Goal: Task Accomplishment & Management: Manage account settings

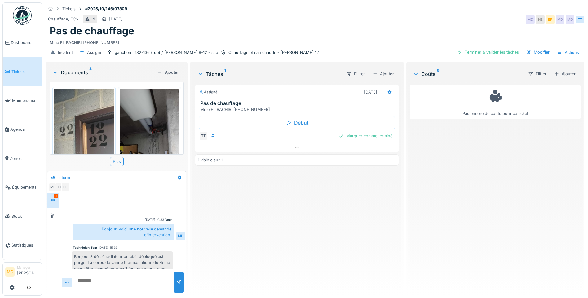
scroll to position [97, 0]
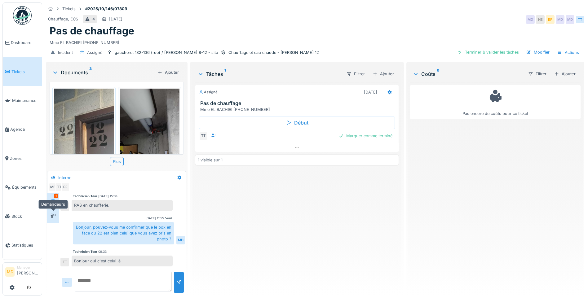
click at [52, 216] on icon at bounding box center [53, 216] width 5 height 4
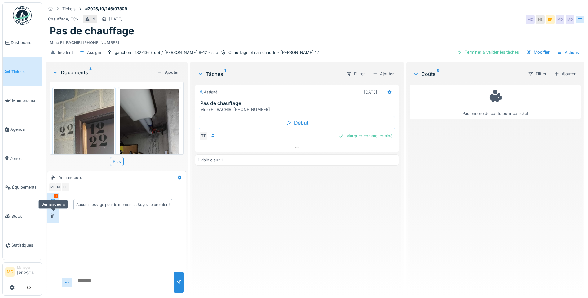
scroll to position [0, 0]
click at [53, 203] on div at bounding box center [53, 201] width 5 height 6
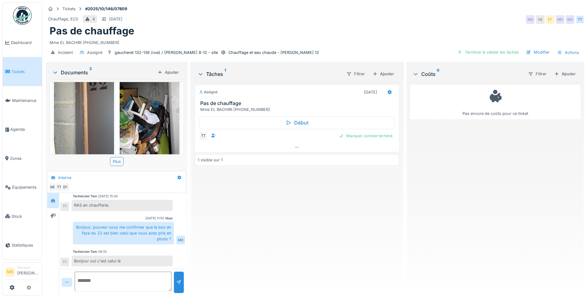
scroll to position [5, 0]
click at [130, 278] on textarea at bounding box center [123, 282] width 97 height 20
type textarea "**********"
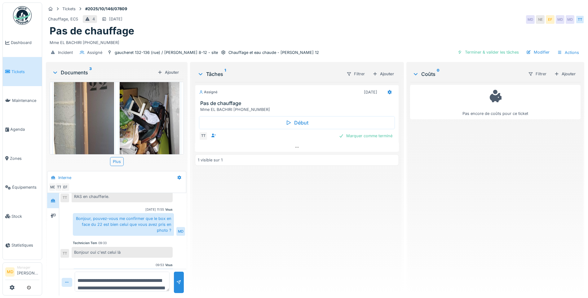
scroll to position [125, 0]
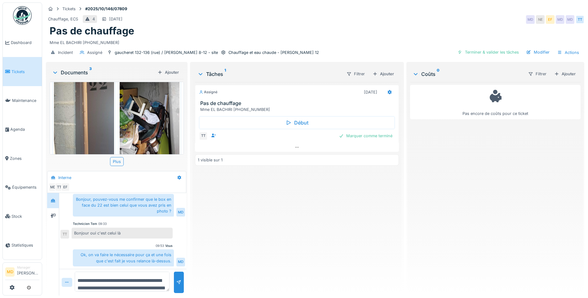
click at [146, 111] on img at bounding box center [150, 97] width 60 height 130
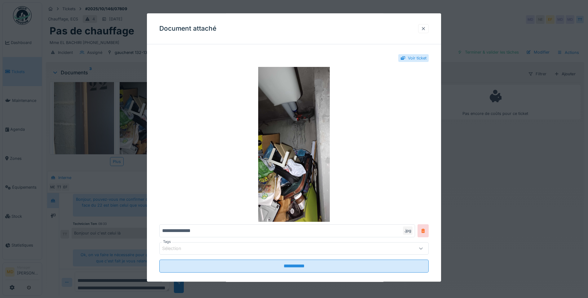
click at [429, 30] on div at bounding box center [423, 28] width 11 height 9
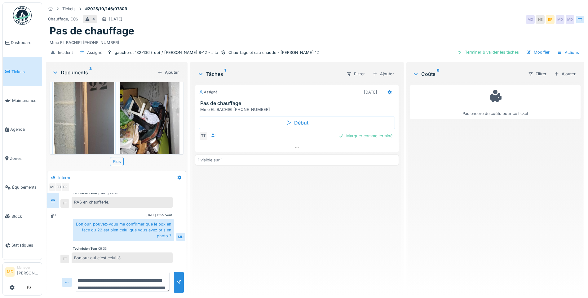
scroll to position [63, 0]
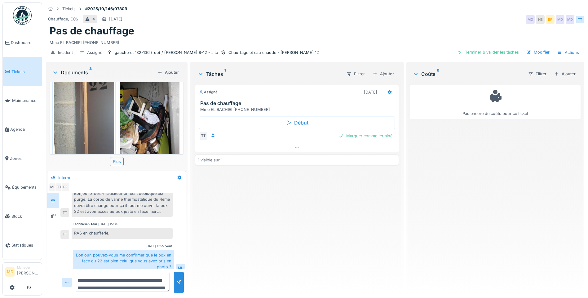
click at [112, 111] on div at bounding box center [83, 97] width 63 height 133
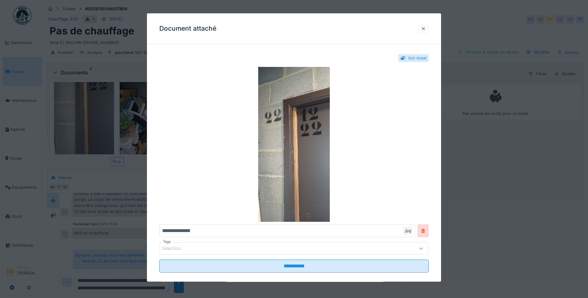
click at [423, 29] on div at bounding box center [423, 28] width 11 height 9
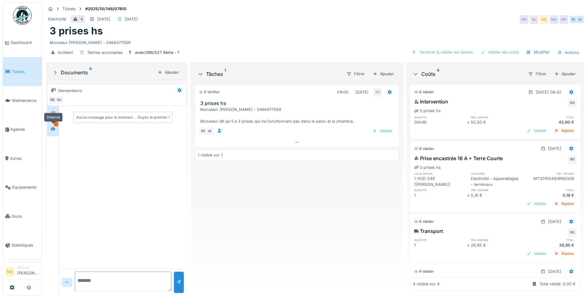
click at [57, 131] on div at bounding box center [52, 129] width 9 height 8
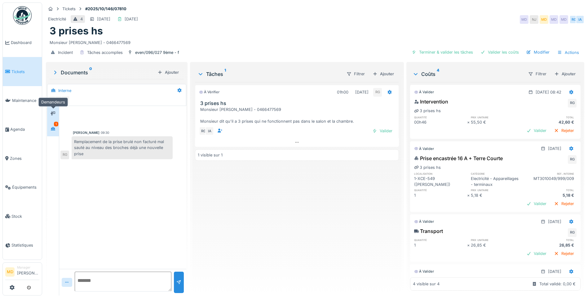
drag, startPoint x: 52, startPoint y: 117, endPoint x: 54, endPoint y: 120, distance: 3.7
click at [52, 117] on div at bounding box center [52, 114] width 9 height 8
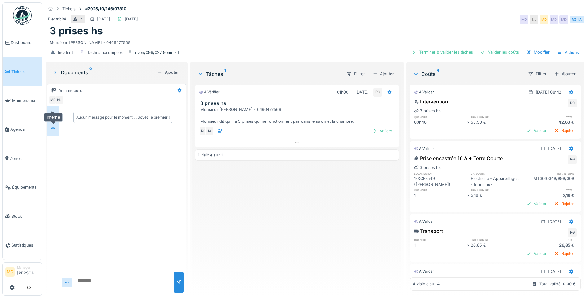
click at [54, 127] on icon at bounding box center [53, 129] width 5 height 4
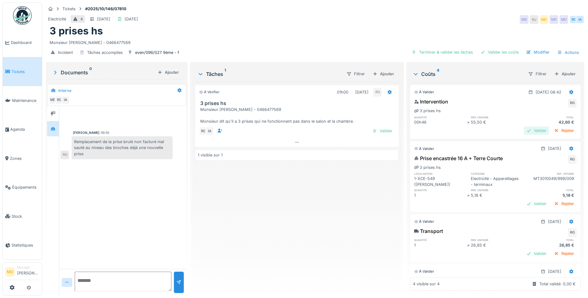
click at [530, 129] on div "Valider" at bounding box center [536, 131] width 25 height 8
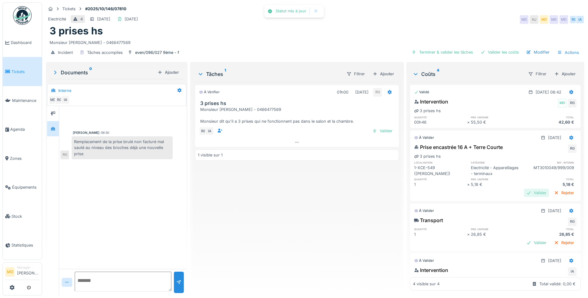
click at [524, 197] on div "Valider" at bounding box center [536, 193] width 25 height 8
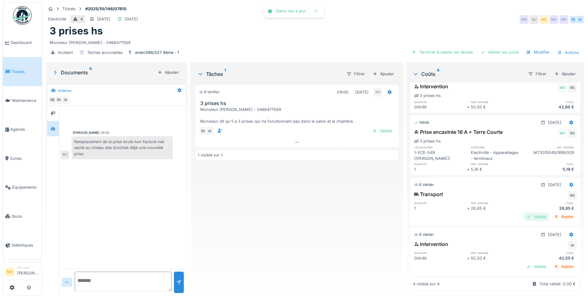
click at [524, 213] on div "Valider" at bounding box center [536, 217] width 25 height 8
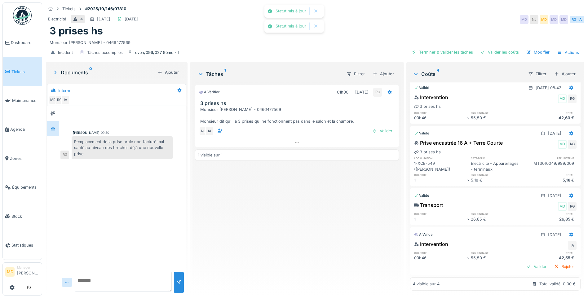
scroll to position [5, 0]
click at [524, 263] on div "Valider" at bounding box center [536, 267] width 25 height 8
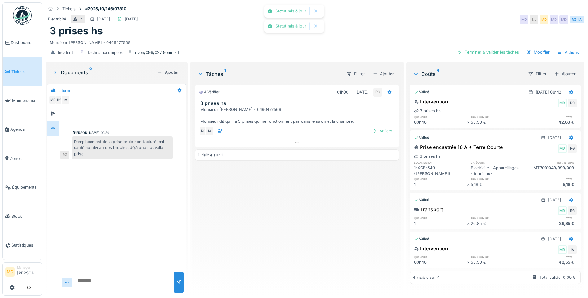
scroll to position [9, 0]
drag, startPoint x: 74, startPoint y: 136, endPoint x: 91, endPoint y: 153, distance: 24.4
click at [91, 153] on div "Remplacement de la prise brulé non facturé mal sauté au niveau des broches déjà…" at bounding box center [122, 147] width 101 height 23
copy div "Remplacement de la prise brulé non facturé mal sauté au niveau des broches déjà…"
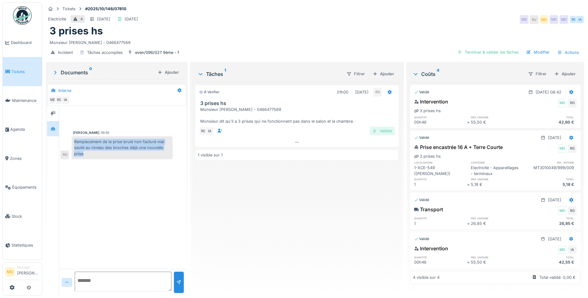
click at [376, 127] on div "Valider" at bounding box center [382, 131] width 25 height 8
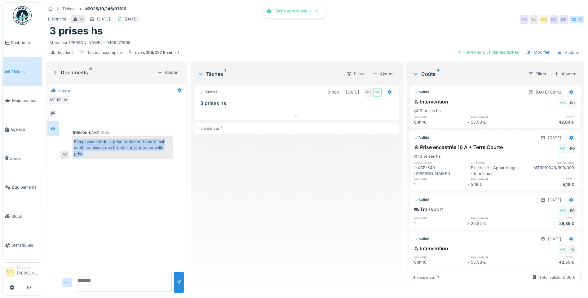
scroll to position [0, 0]
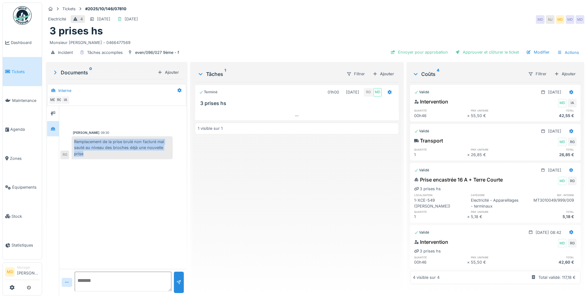
click at [134, 146] on div "Remplacement de la prise brulé non facturé mal sauté au niveau des broches déjà…" at bounding box center [122, 147] width 101 height 23
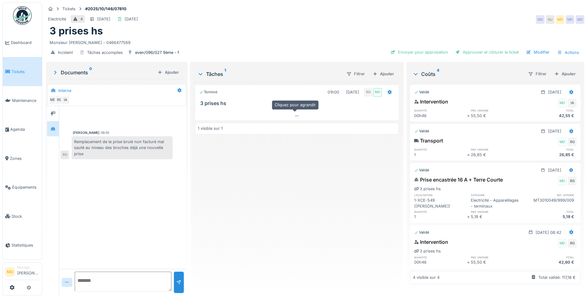
click at [298, 114] on div at bounding box center [297, 116] width 204 height 9
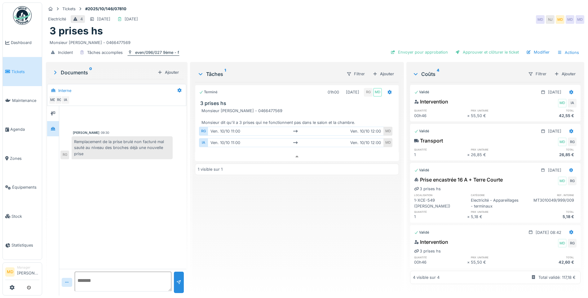
click at [176, 50] on div "even/096/027 9ème - f" at bounding box center [157, 53] width 44 height 6
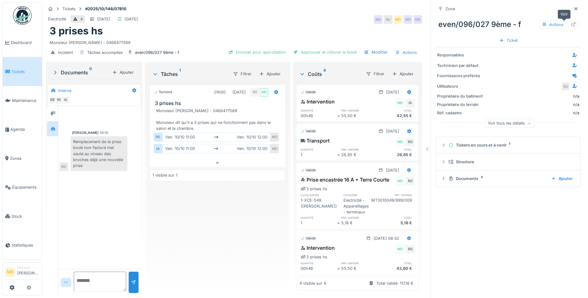
click at [571, 22] on icon at bounding box center [573, 24] width 5 height 4
click at [574, 7] on icon at bounding box center [576, 9] width 5 height 4
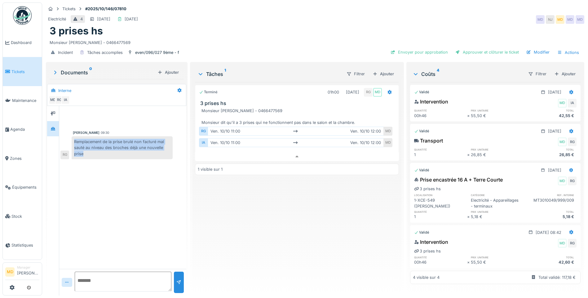
drag, startPoint x: 90, startPoint y: 153, endPoint x: 76, endPoint y: 133, distance: 24.0
click at [76, 136] on div "Remplacement de la prise brulé non facturé mal sauté au niveau des broches déjà…" at bounding box center [122, 147] width 101 height 23
copy div "Remplacement de la prise brulé non facturé mal sauté au niveau des broches déjà…"
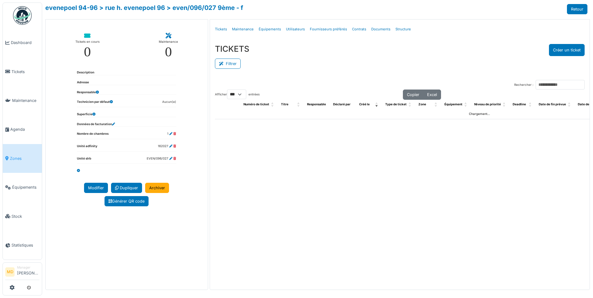
select select "***"
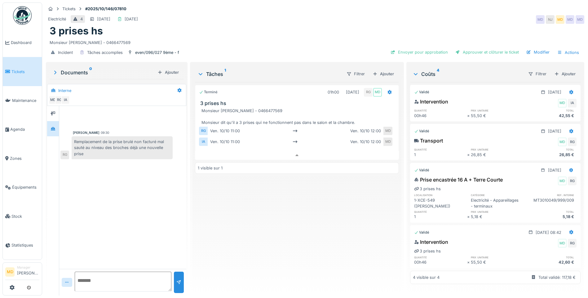
scroll to position [5, 0]
click at [241, 189] on div "Terminé 01h00 10/10/2025 RG MD 3 prises hs Monsieur Nkosi JOAO DIZENGO - 046647…" at bounding box center [297, 186] width 204 height 209
click at [50, 110] on div at bounding box center [52, 114] width 9 height 8
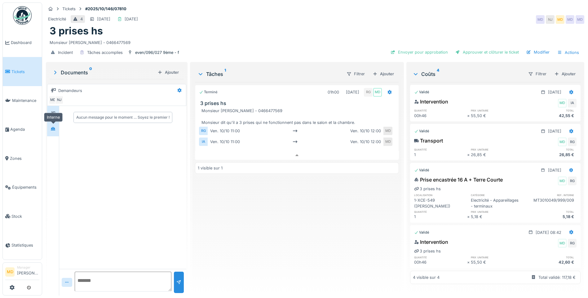
click at [50, 125] on div at bounding box center [52, 129] width 9 height 8
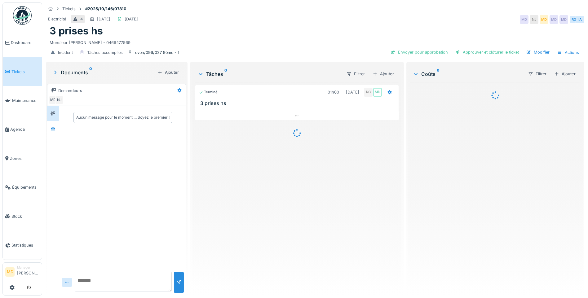
scroll to position [5, 0]
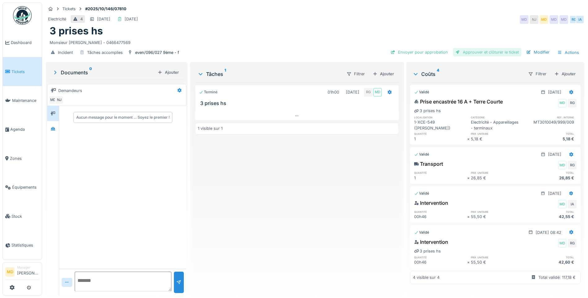
click at [475, 48] on div "Approuver et clôturer le ticket" at bounding box center [487, 52] width 69 height 8
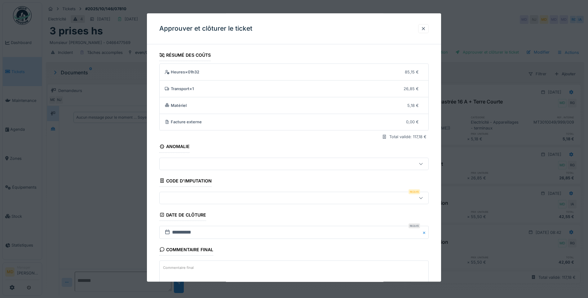
scroll to position [41, 0]
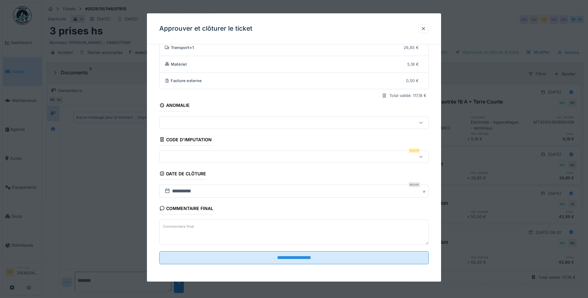
click at [187, 157] on div at bounding box center [278, 157] width 232 height 7
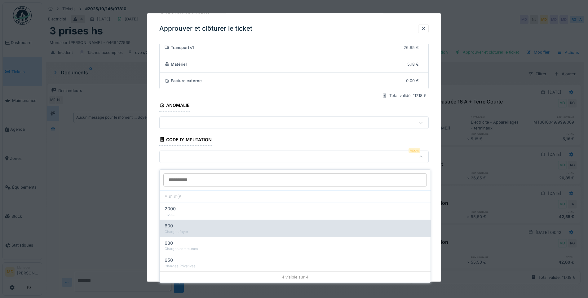
click at [187, 230] on div "Charges foyer" at bounding box center [295, 232] width 261 height 5
type input "***"
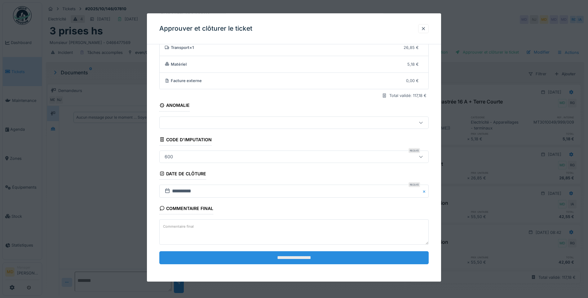
click at [260, 260] on input "**********" at bounding box center [294, 258] width 270 height 13
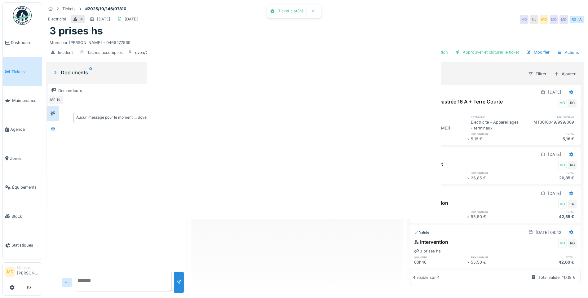
scroll to position [0, 0]
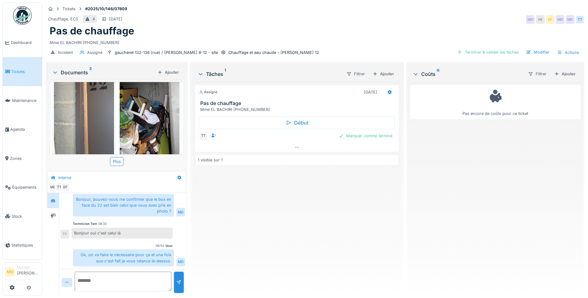
scroll to position [87, 0]
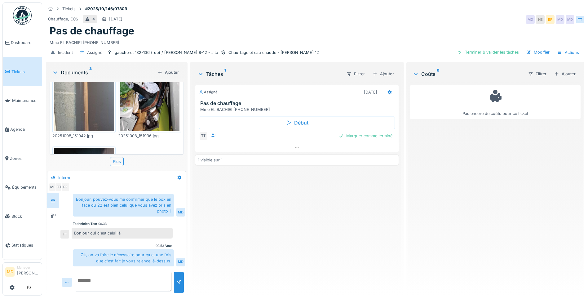
click at [141, 104] on img at bounding box center [150, 66] width 60 height 130
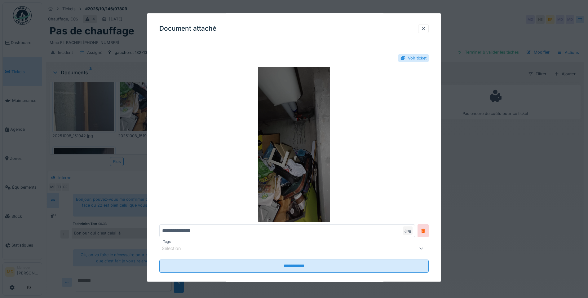
click at [307, 113] on img at bounding box center [294, 144] width 270 height 155
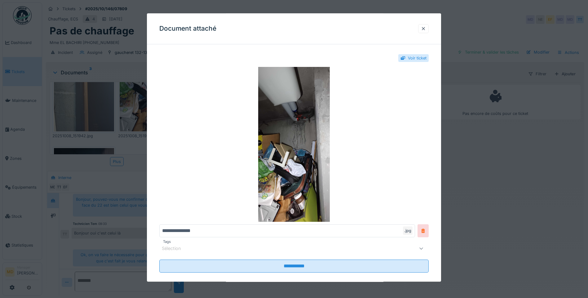
click at [129, 175] on div at bounding box center [294, 149] width 588 height 298
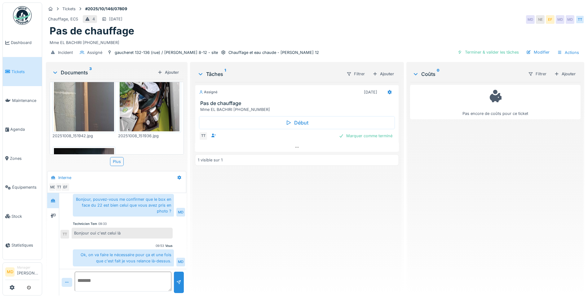
click at [73, 148] on img at bounding box center [84, 213] width 60 height 130
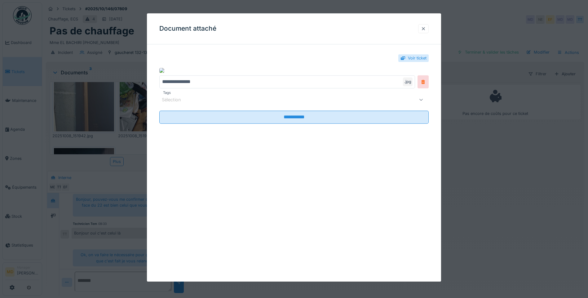
click at [426, 25] on div at bounding box center [423, 28] width 11 height 9
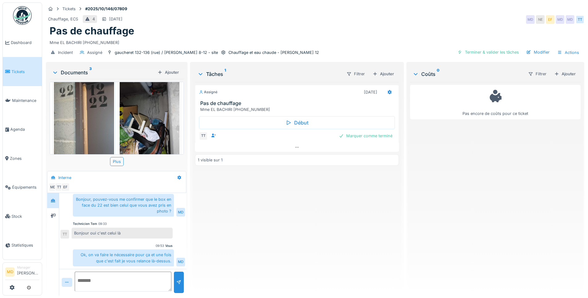
scroll to position [124, 0]
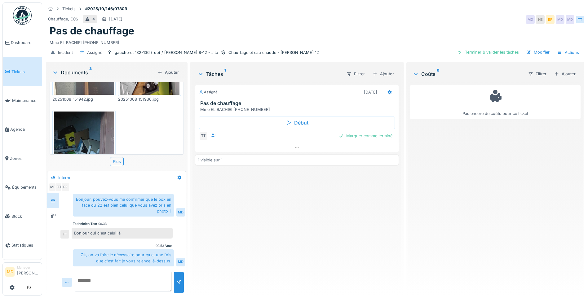
click at [77, 121] on img at bounding box center [84, 177] width 60 height 130
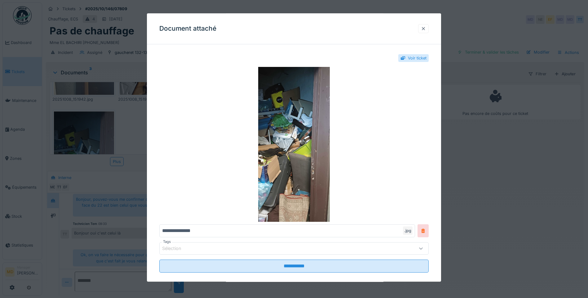
click at [428, 25] on div at bounding box center [423, 28] width 11 height 9
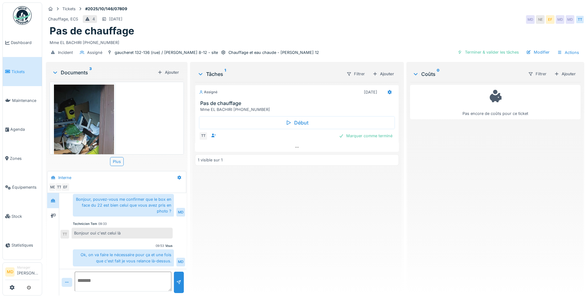
scroll to position [155, 0]
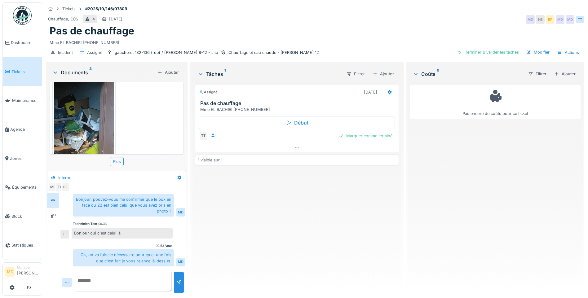
click at [100, 116] on img at bounding box center [84, 146] width 60 height 130
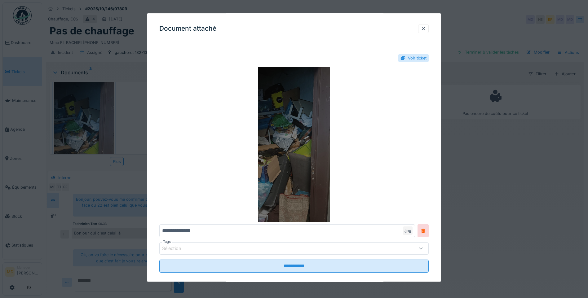
click at [294, 96] on img at bounding box center [294, 144] width 270 height 155
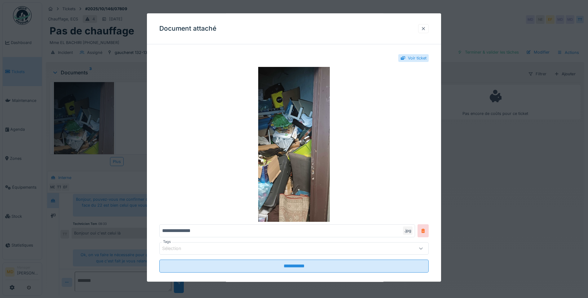
click at [423, 29] on div at bounding box center [423, 28] width 11 height 9
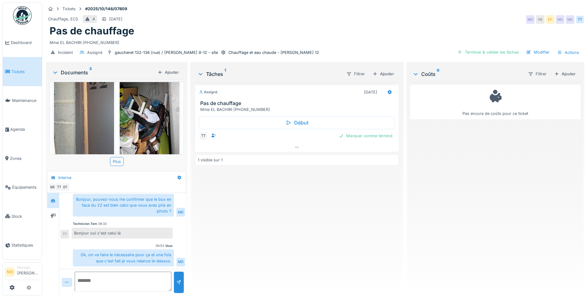
scroll to position [62, 0]
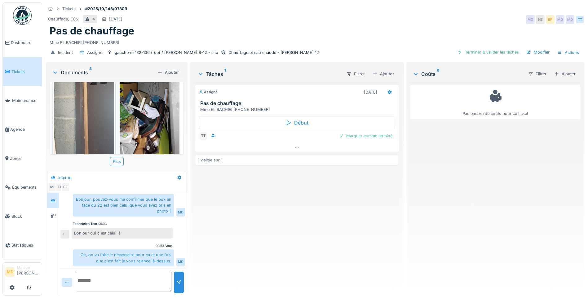
click at [136, 100] on img at bounding box center [150, 92] width 60 height 130
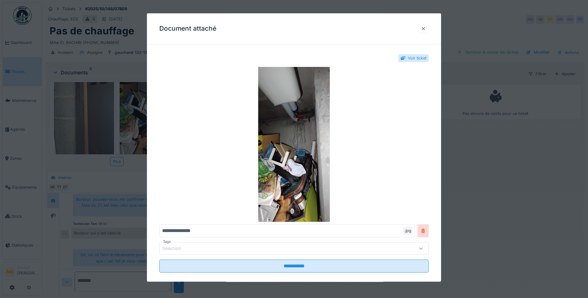
click at [429, 27] on div at bounding box center [423, 28] width 11 height 9
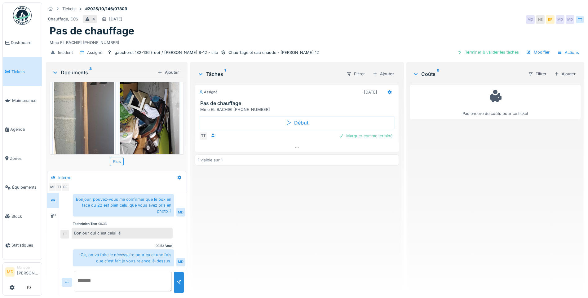
scroll to position [212, 0]
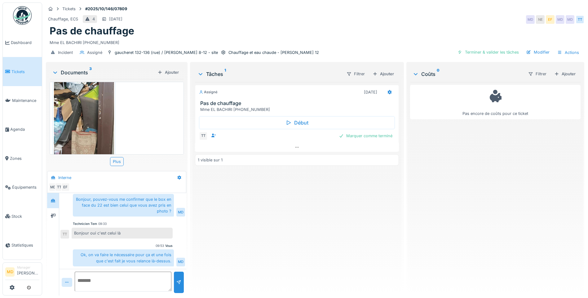
click at [91, 120] on img at bounding box center [84, 89] width 60 height 130
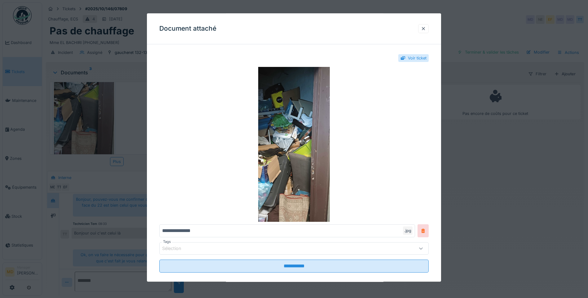
scroll to position [125, 0]
click at [429, 26] on div at bounding box center [423, 28] width 11 height 9
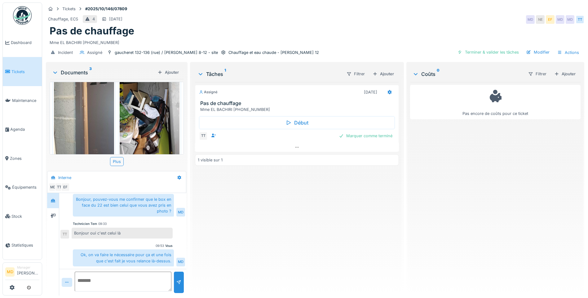
scroll to position [0, 0]
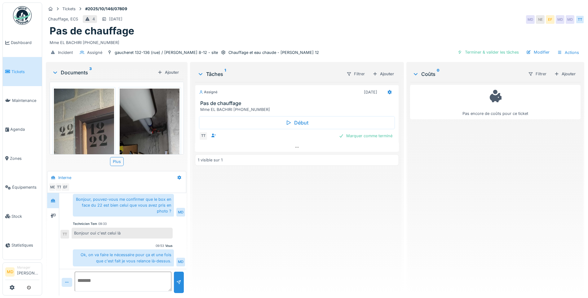
click at [74, 110] on img at bounding box center [84, 154] width 60 height 130
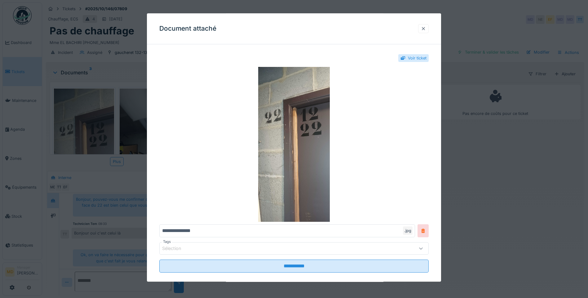
click at [426, 26] on div at bounding box center [423, 29] width 5 height 6
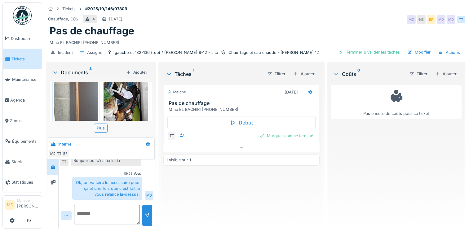
scroll to position [31, 0]
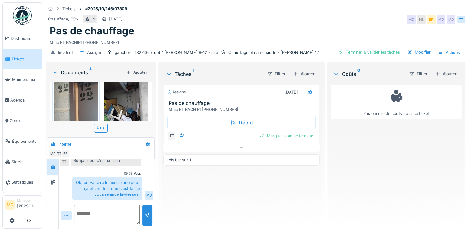
click at [125, 97] on img at bounding box center [126, 106] width 44 height 96
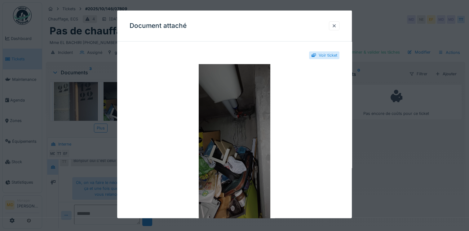
click at [228, 123] on img at bounding box center [235, 141] width 210 height 155
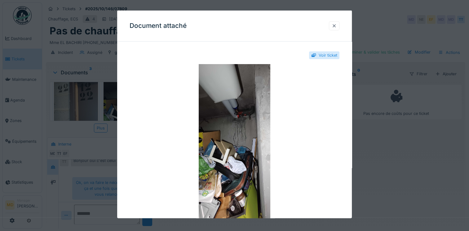
click at [337, 26] on div at bounding box center [334, 26] width 5 height 6
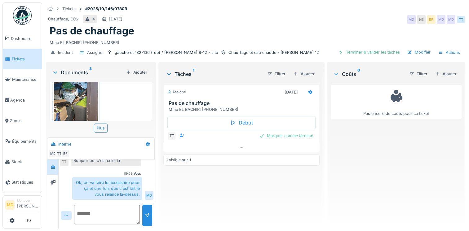
scroll to position [176, 0]
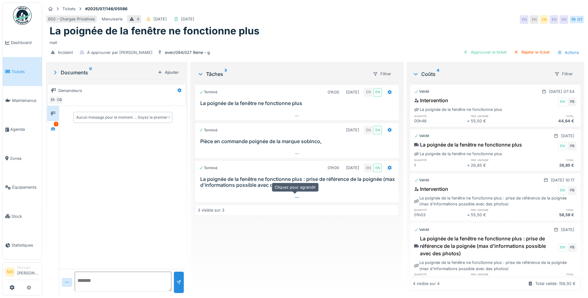
click at [290, 197] on div at bounding box center [297, 197] width 204 height 9
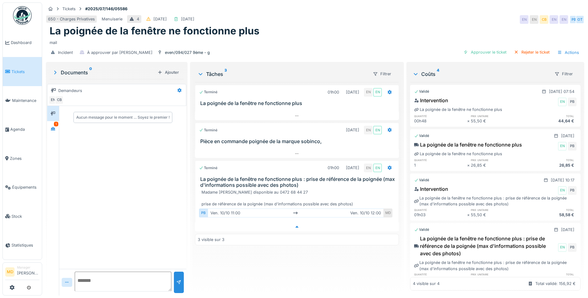
scroll to position [5, 0]
click at [53, 126] on div at bounding box center [53, 129] width 5 height 6
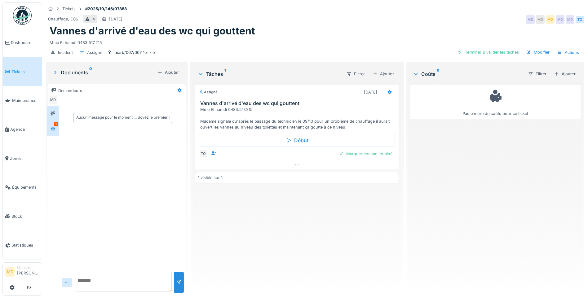
click at [58, 127] on div "1" at bounding box center [53, 128] width 12 height 15
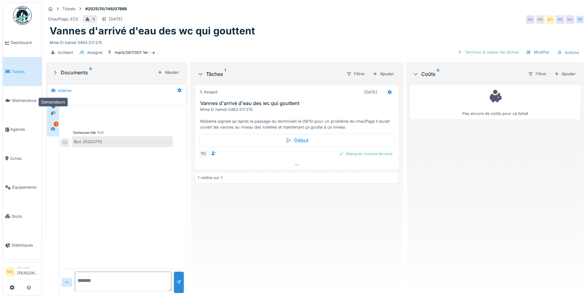
click at [53, 114] on icon at bounding box center [53, 113] width 5 height 4
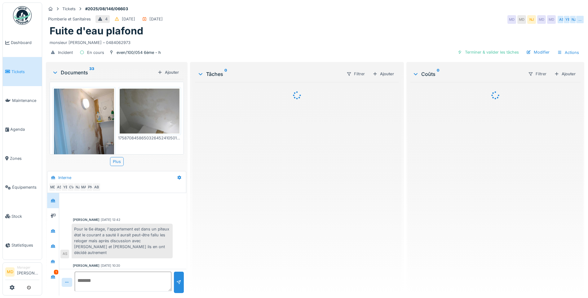
scroll to position [231, 0]
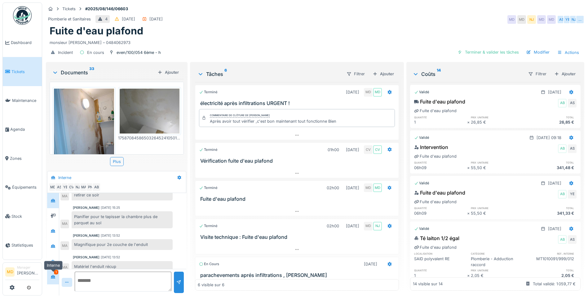
click at [56, 279] on icon at bounding box center [53, 277] width 5 height 4
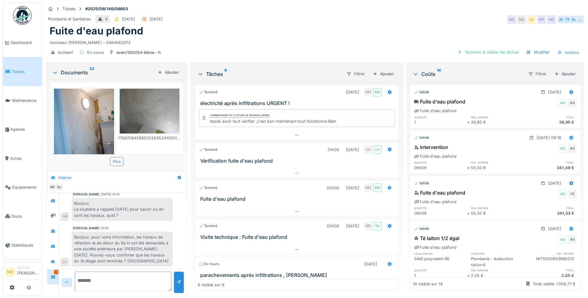
scroll to position [5, 0]
click at [58, 260] on div at bounding box center [52, 262] width 9 height 8
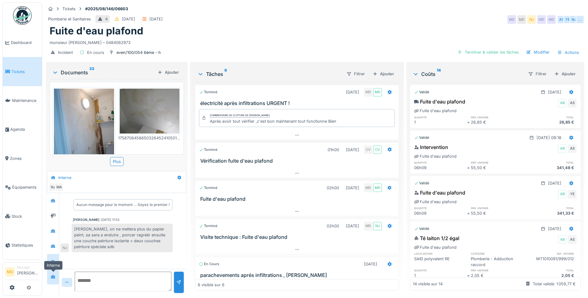
click at [57, 272] on div at bounding box center [52, 277] width 9 height 10
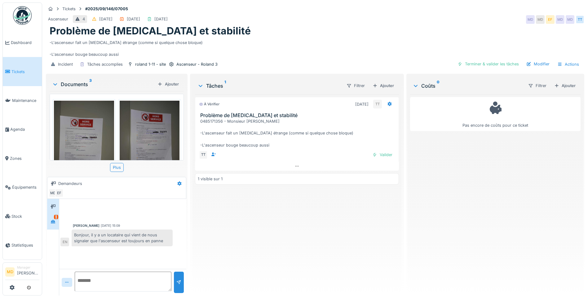
click at [56, 217] on div "1" at bounding box center [56, 217] width 4 height 5
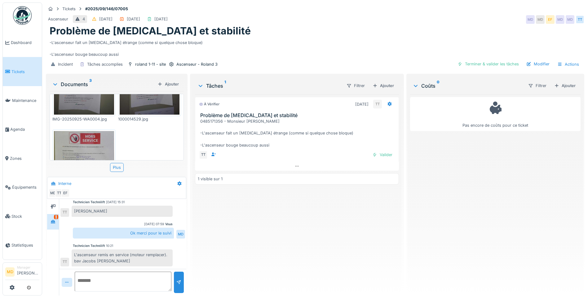
scroll to position [93, 0]
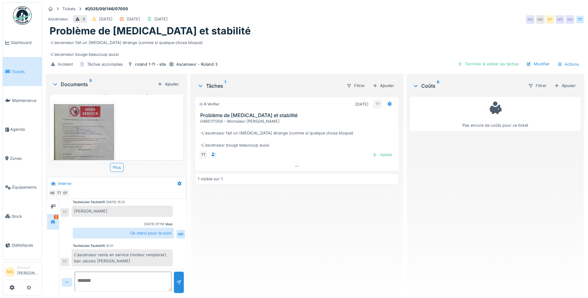
click at [100, 136] on img at bounding box center [84, 145] width 60 height 82
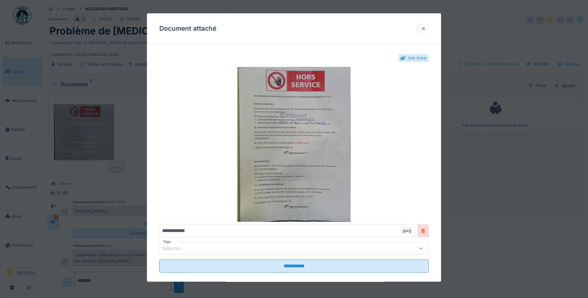
click at [425, 28] on div at bounding box center [423, 29] width 5 height 6
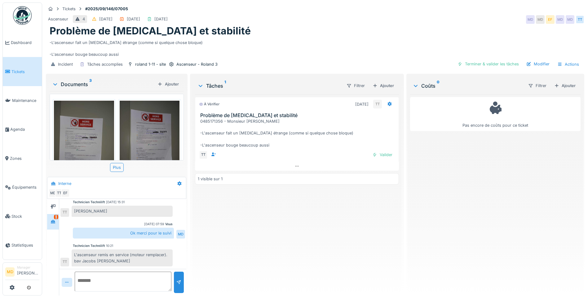
scroll to position [5, 0]
click at [110, 288] on div at bounding box center [123, 282] width 97 height 21
click at [110, 281] on textarea at bounding box center [123, 282] width 97 height 20
type textarea "**********"
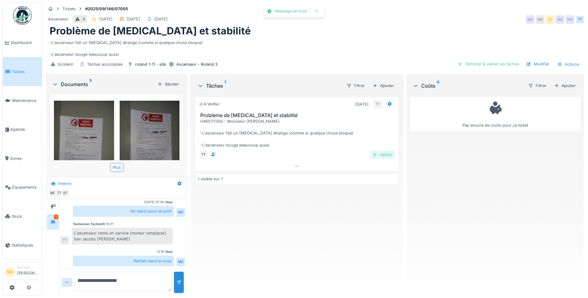
click at [380, 151] on div "Valider" at bounding box center [382, 155] width 25 height 8
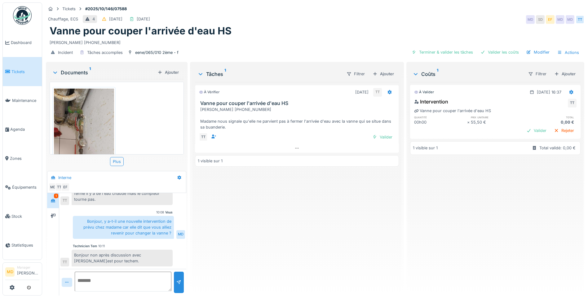
scroll to position [5, 0]
drag, startPoint x: 58, startPoint y: 214, endPoint x: 57, endPoint y: 204, distance: 9.7
click at [58, 214] on div at bounding box center [53, 215] width 12 height 15
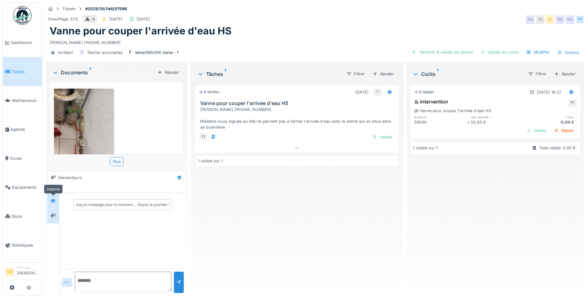
click at [56, 197] on div at bounding box center [52, 201] width 9 height 8
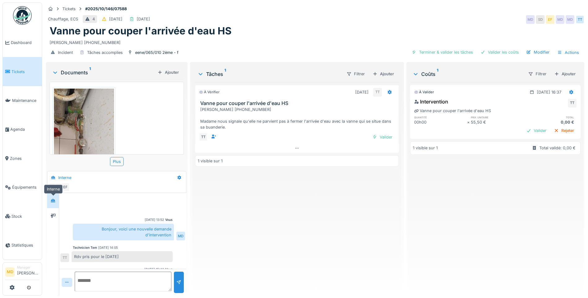
scroll to position [141, 0]
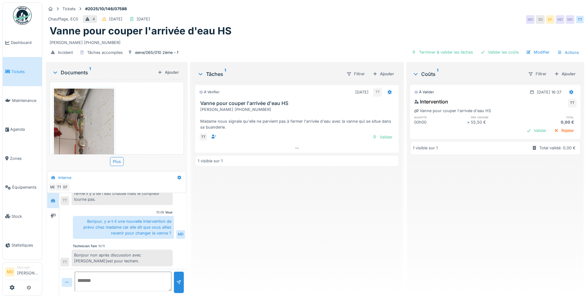
click at [121, 276] on textarea at bounding box center [123, 282] width 97 height 20
type textarea "**********"
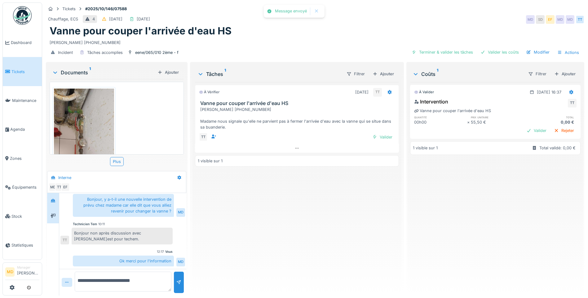
click at [51, 214] on icon at bounding box center [53, 216] width 5 height 4
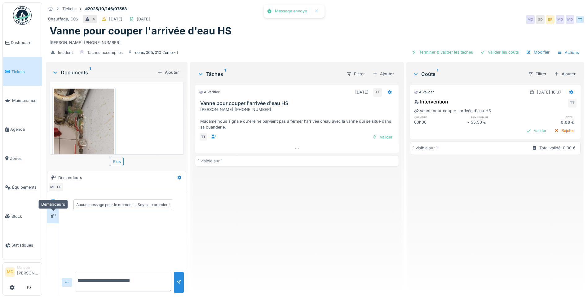
scroll to position [0, 0]
click at [120, 275] on textarea "**********" at bounding box center [123, 282] width 97 height 20
click at [54, 199] on icon at bounding box center [53, 201] width 5 height 4
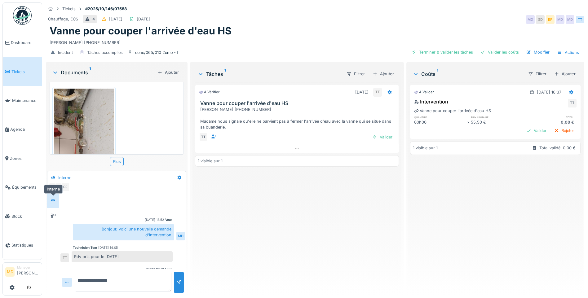
scroll to position [163, 0]
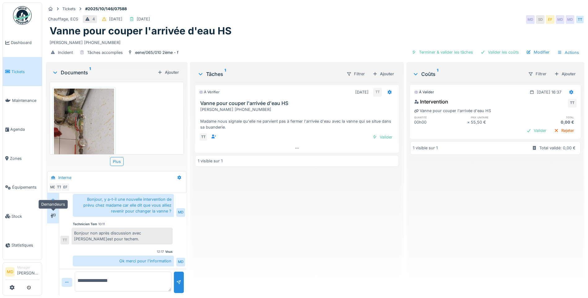
click at [50, 212] on div at bounding box center [52, 216] width 9 height 8
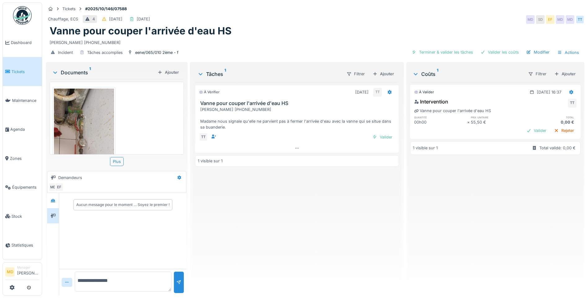
click at [126, 276] on textarea "**********" at bounding box center [123, 282] width 97 height 20
type textarea "**********"
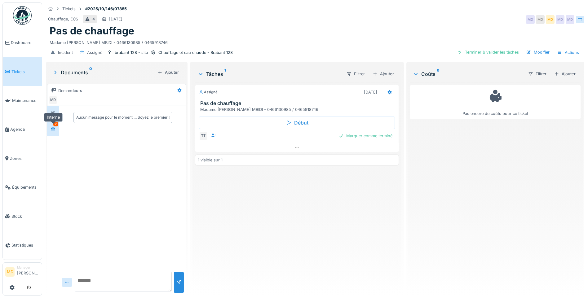
click at [51, 128] on icon at bounding box center [53, 129] width 5 height 4
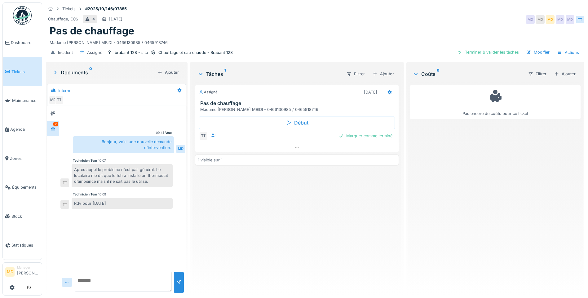
click at [109, 278] on textarea at bounding box center [123, 282] width 97 height 20
type textarea "*"
type textarea "**********"
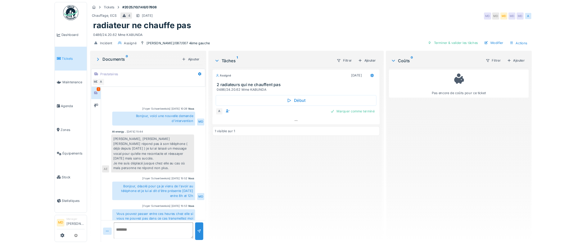
scroll to position [96, 0]
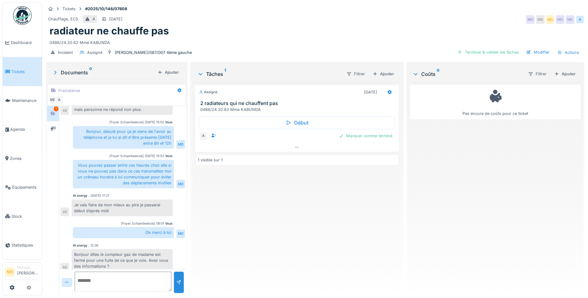
click at [133, 271] on div at bounding box center [122, 282] width 127 height 27
click at [127, 280] on textarea at bounding box center [123, 282] width 97 height 20
type textarea "*"
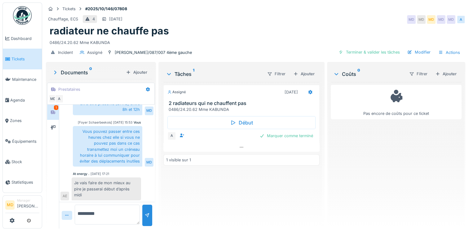
scroll to position [223, 0]
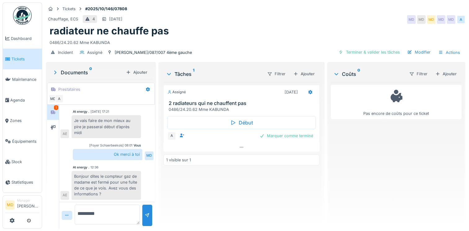
click at [112, 210] on textarea "********" at bounding box center [107, 215] width 65 height 20
click at [122, 217] on textarea "**********" at bounding box center [107, 215] width 64 height 20
type textarea "**********"
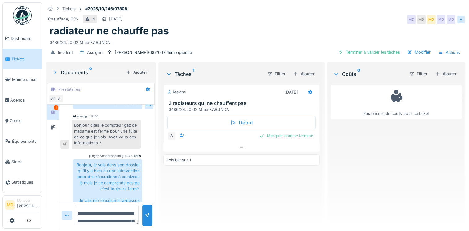
scroll to position [261, 0]
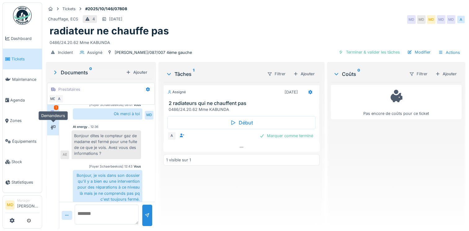
drag, startPoint x: 55, startPoint y: 121, endPoint x: 55, endPoint y: 116, distance: 5.0
click at [55, 126] on icon at bounding box center [53, 128] width 5 height 4
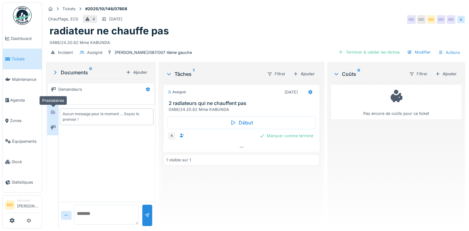
click at [54, 110] on icon at bounding box center [53, 112] width 5 height 4
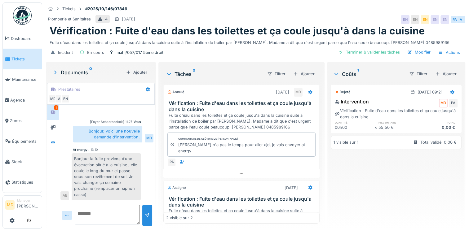
scroll to position [5, 0]
click at [55, 123] on div at bounding box center [52, 128] width 9 height 10
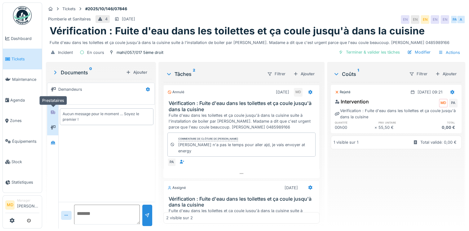
click at [54, 110] on div at bounding box center [53, 113] width 5 height 6
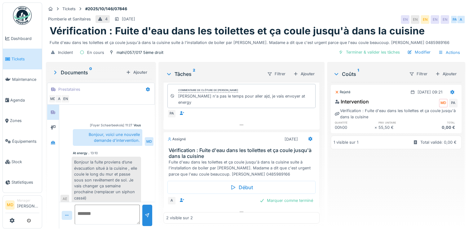
scroll to position [10, 0]
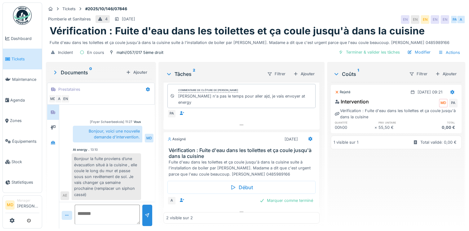
click at [101, 205] on textarea at bounding box center [107, 215] width 65 height 20
type textarea "**********"
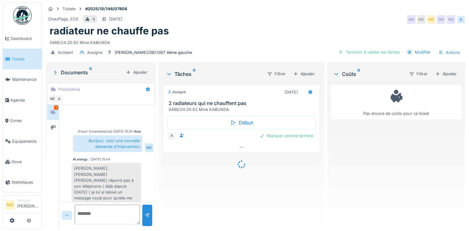
scroll to position [356, 0]
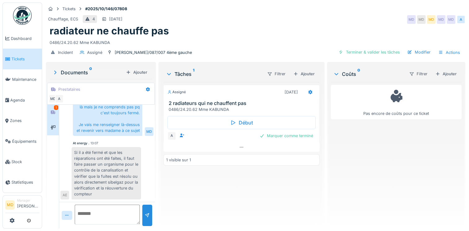
click at [58, 123] on div at bounding box center [53, 127] width 12 height 15
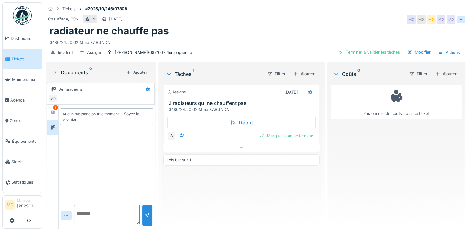
scroll to position [0, 0]
click at [54, 110] on div at bounding box center [53, 113] width 5 height 6
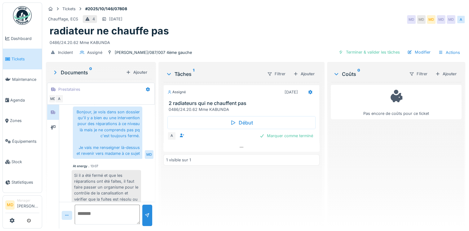
scroll to position [356, 0]
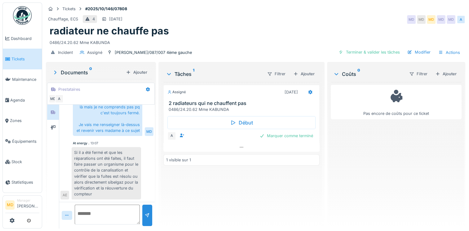
click at [252, 203] on div "Assigné 10/10/2025 2 radiateurs qui ne chauffent pas 0486/24.20.62 Mme KABUNDA …" at bounding box center [241, 153] width 156 height 142
click at [239, 145] on icon at bounding box center [241, 147] width 5 height 4
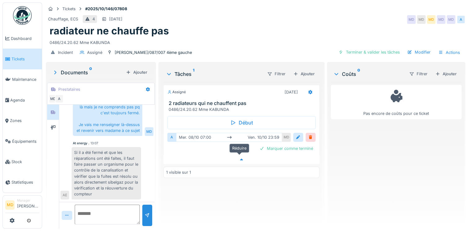
click at [239, 158] on icon at bounding box center [241, 160] width 5 height 4
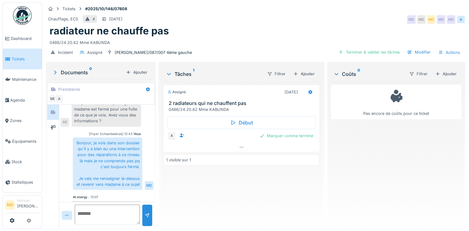
scroll to position [263, 0]
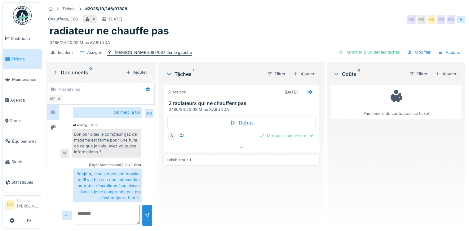
click at [125, 50] on div "[PERSON_NAME]/087/007 4ème gauche" at bounding box center [153, 53] width 77 height 6
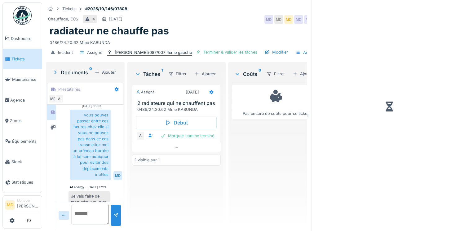
scroll to position [353, 0]
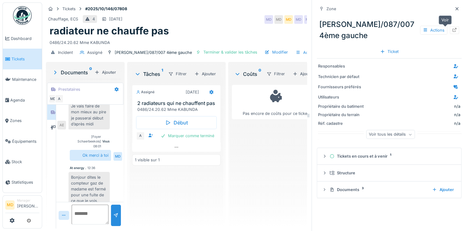
click at [452, 27] on div at bounding box center [454, 30] width 5 height 6
click at [455, 7] on icon at bounding box center [457, 9] width 5 height 4
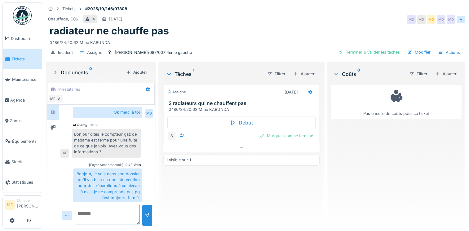
scroll to position [356, 0]
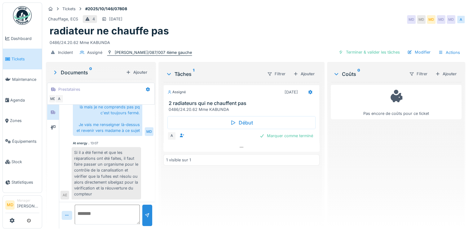
click at [143, 50] on div "hugo/087/007 4ème gauche" at bounding box center [153, 53] width 77 height 6
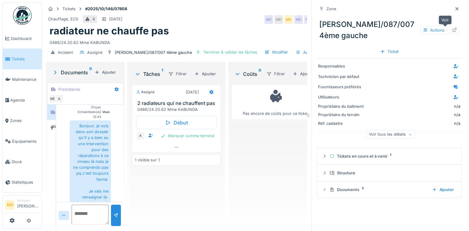
click at [452, 27] on div at bounding box center [454, 30] width 5 height 6
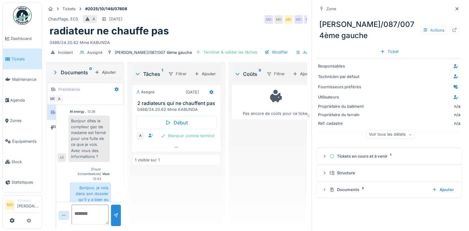
scroll to position [378, 0]
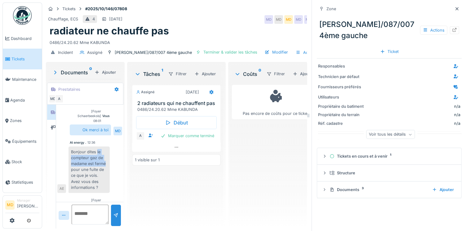
drag, startPoint x: 97, startPoint y: 112, endPoint x: 110, endPoint y: 126, distance: 18.9
click at [110, 147] on div "Bonjour dites le compteur gaz de madame est fermé pour une fuite de ce que je v…" at bounding box center [89, 170] width 41 height 47
click at [455, 7] on div at bounding box center [457, 9] width 5 height 6
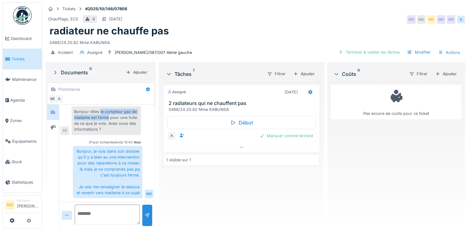
click at [98, 119] on div "Bonjour dites le compteur gaz de madame est fermé pour une fuite de ce que je v…" at bounding box center [106, 120] width 69 height 29
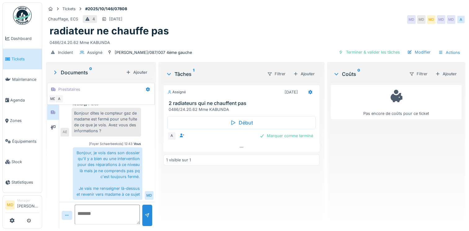
scroll to position [263, 0]
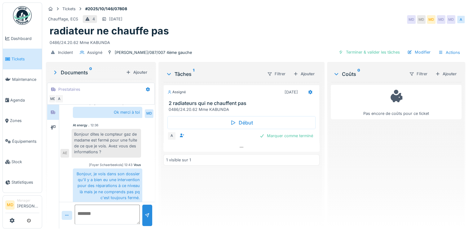
click at [83, 132] on div "Bonjour dites le compteur gaz de madame est fermé pour une fuite de ce que je v…" at bounding box center [106, 143] width 69 height 29
drag, startPoint x: 99, startPoint y: 130, endPoint x: 113, endPoint y: 132, distance: 14.1
click at [113, 132] on div "Bonjour dites le compteur gaz de madame est fermé pour une fuite de ce que je v…" at bounding box center [106, 143] width 69 height 29
click at [106, 132] on div "Bonjour dites le compteur gaz de madame est fermé pour une fuite de ce que je v…" at bounding box center [106, 143] width 69 height 29
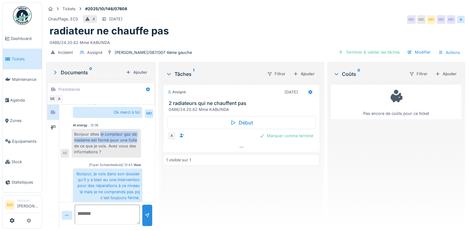
drag, startPoint x: 99, startPoint y: 132, endPoint x: 139, endPoint y: 137, distance: 40.1
click at [139, 137] on div "Bonjour dites le compteur gaz de madame est fermé pour une fuite de ce que je v…" at bounding box center [106, 143] width 69 height 29
copy div "le compteur gaz de madame est fermé pour une fuite"
click at [104, 140] on div "Bonjour dites le compteur gaz de madame est fermé pour une fuite de ce que je v…" at bounding box center [106, 143] width 69 height 29
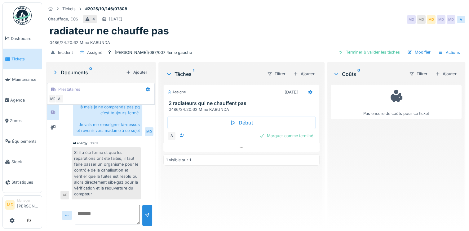
click at [101, 215] on textarea at bounding box center [107, 215] width 65 height 20
type textarea "**********"
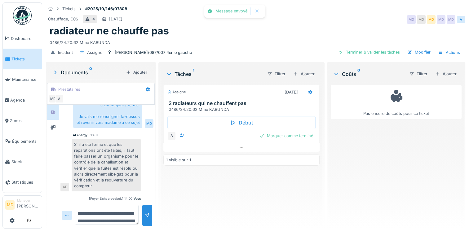
scroll to position [383, 0]
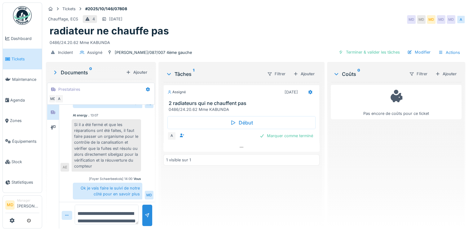
click at [274, 199] on div "Assigné 10/10/2025 2 radiateurs qui ne chauffent pas 0486/24.20.62 Mme KABUNDA …" at bounding box center [241, 153] width 156 height 142
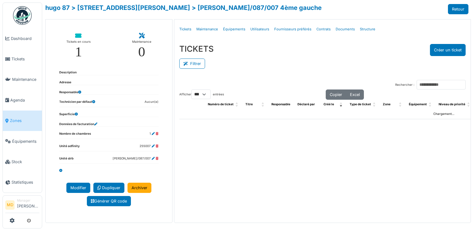
select select "***"
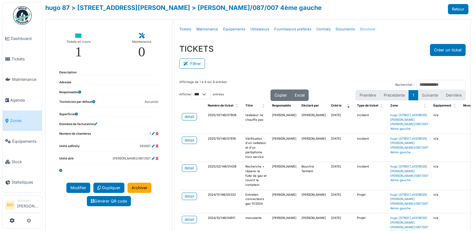
click at [360, 31] on link "Structure" at bounding box center [367, 29] width 20 height 15
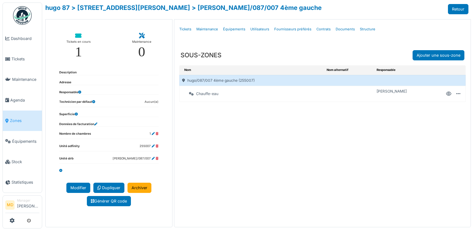
click at [446, 94] on icon at bounding box center [448, 94] width 5 height 0
click at [57, 6] on link "hugo 87" at bounding box center [57, 7] width 25 height 7
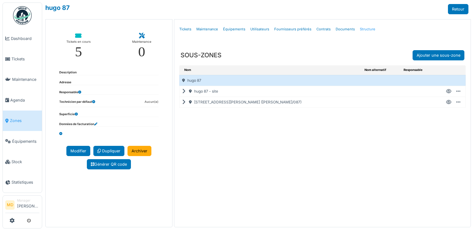
click at [361, 31] on link "Structure" at bounding box center [367, 29] width 20 height 15
click at [183, 92] on icon at bounding box center [185, 92] width 6 height 0
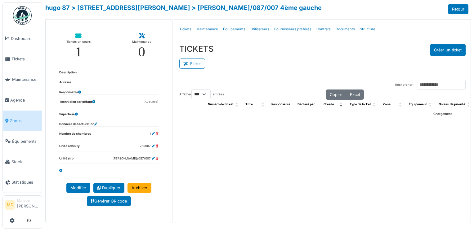
select select "***"
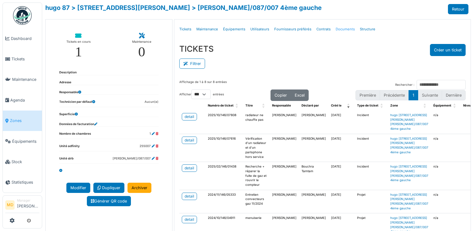
click at [346, 30] on link "Documents" at bounding box center [345, 29] width 24 height 15
select select "***"
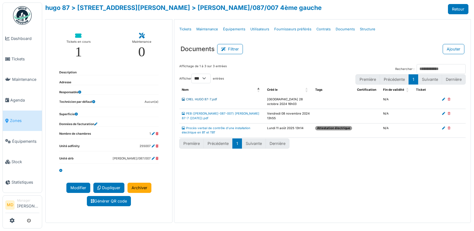
click at [194, 99] on link "CREL HUGO 87-7.pdf" at bounding box center [199, 99] width 35 height 3
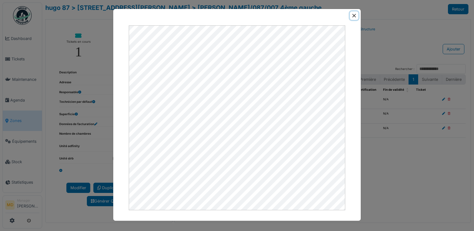
click at [355, 18] on button "Close" at bounding box center [354, 15] width 8 height 8
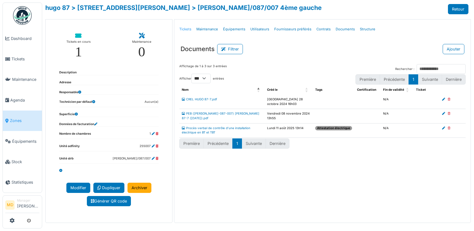
click at [183, 28] on link "Tickets" at bounding box center [185, 29] width 17 height 15
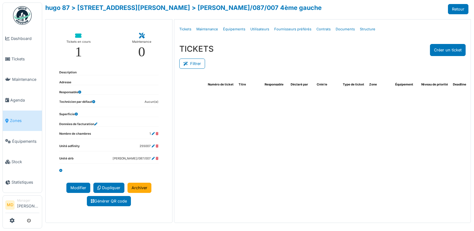
select select "***"
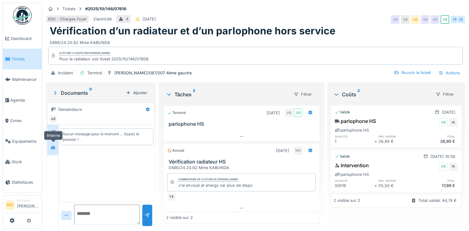
click at [52, 148] on icon at bounding box center [53, 148] width 5 height 4
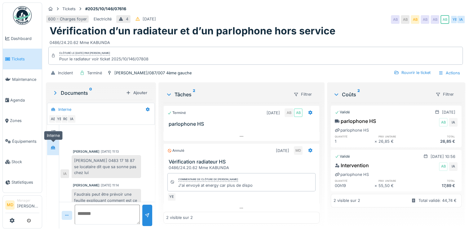
scroll to position [63, 0]
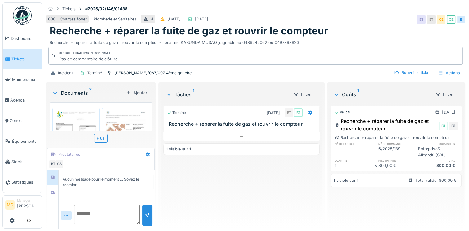
scroll to position [29, 0]
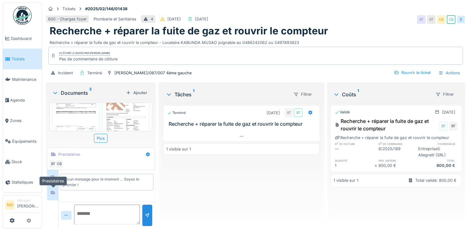
click at [54, 191] on icon at bounding box center [53, 193] width 4 height 4
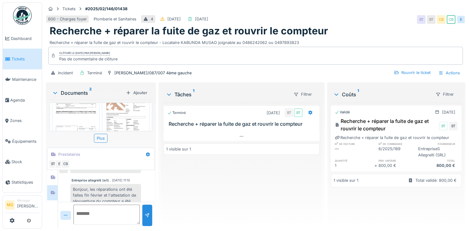
scroll to position [448, 0]
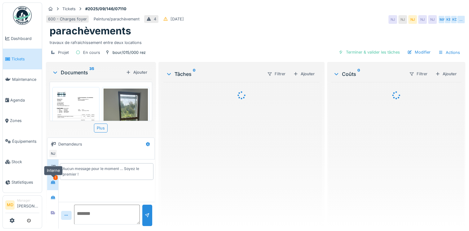
click at [50, 182] on div at bounding box center [52, 183] width 9 height 8
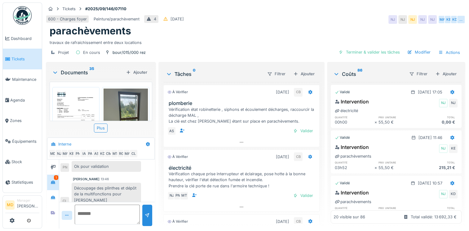
scroll to position [5, 0]
click at [56, 168] on div at bounding box center [53, 167] width 12 height 15
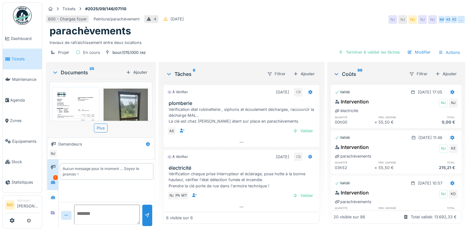
scroll to position [0, 0]
click at [56, 179] on div at bounding box center [52, 183] width 9 height 8
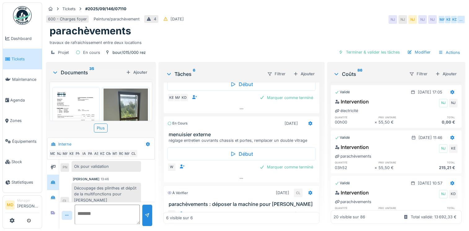
scroll to position [298, 0]
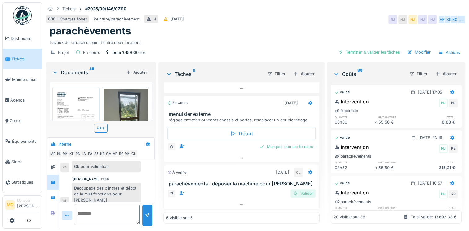
click at [303, 192] on div "Valider" at bounding box center [303, 194] width 25 height 8
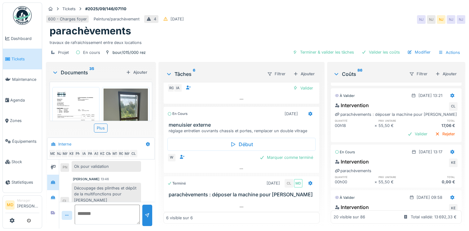
scroll to position [62, 0]
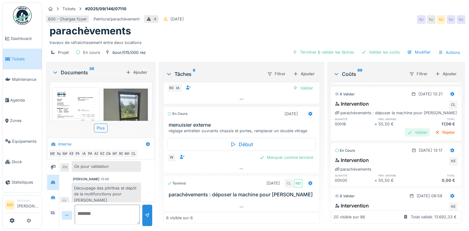
click at [408, 128] on div "Valider" at bounding box center [417, 132] width 25 height 8
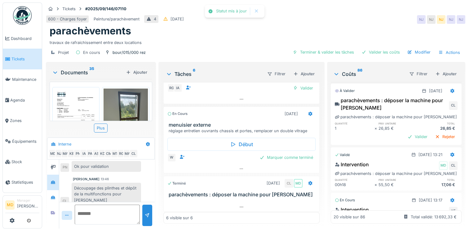
scroll to position [0, 0]
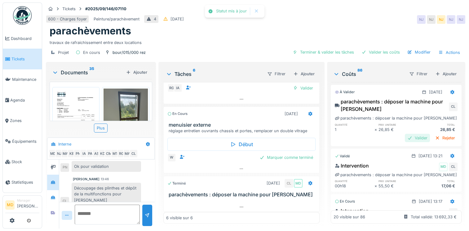
click at [408, 134] on div "Valider" at bounding box center [417, 138] width 25 height 8
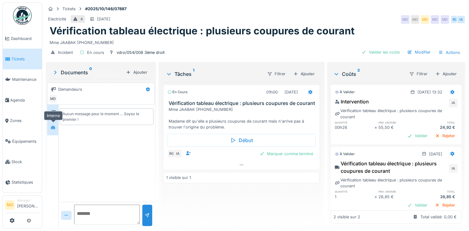
click at [51, 131] on div at bounding box center [52, 128] width 9 height 10
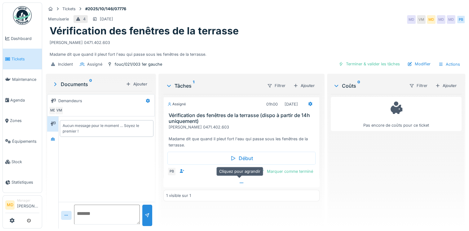
click at [239, 181] on icon at bounding box center [241, 183] width 5 height 4
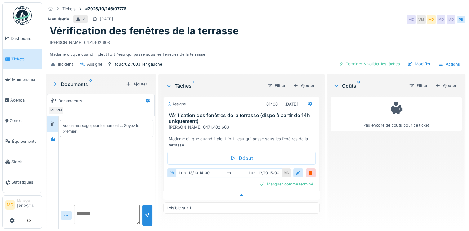
scroll to position [5, 0]
click at [49, 136] on div at bounding box center [52, 140] width 9 height 8
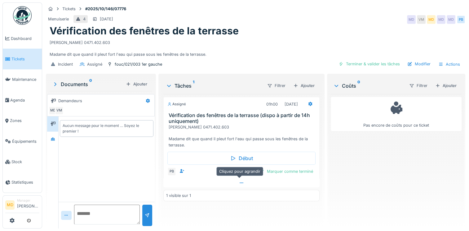
click at [244, 184] on div at bounding box center [241, 183] width 156 height 9
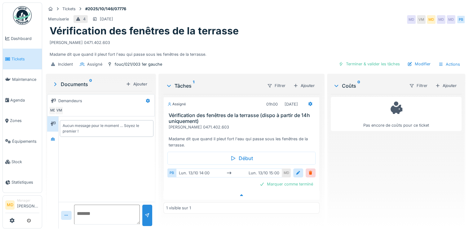
scroll to position [5, 0]
click at [57, 136] on div at bounding box center [52, 140] width 9 height 8
click at [54, 122] on icon at bounding box center [53, 124] width 5 height 4
click at [55, 137] on icon at bounding box center [53, 139] width 5 height 4
